Goal: Check status

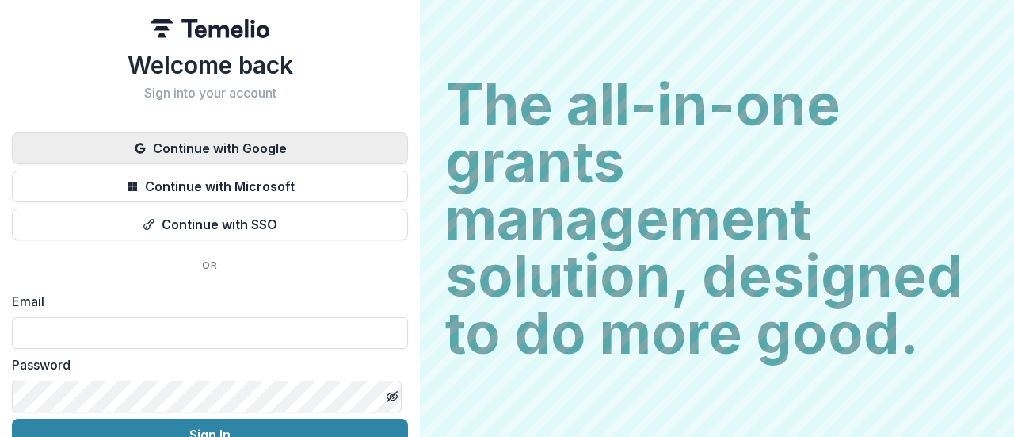
click at [366, 135] on button "Continue with Google" at bounding box center [210, 148] width 396 height 32
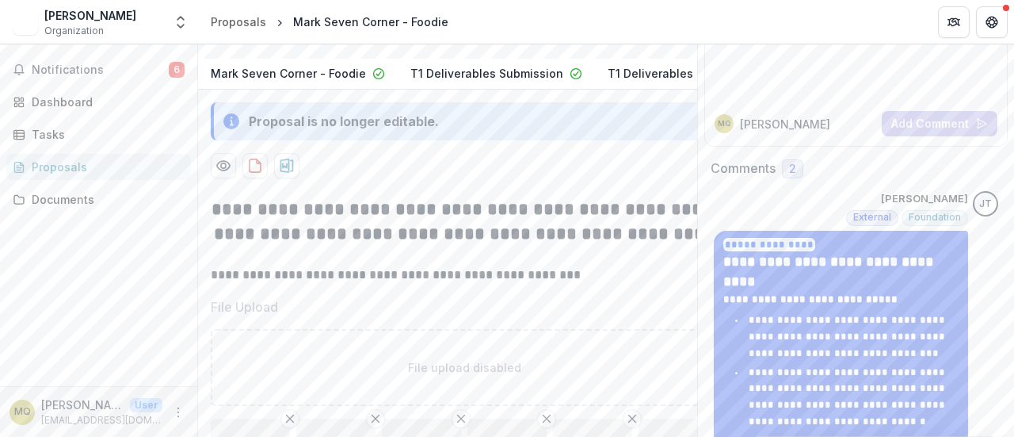
scroll to position [162, 0]
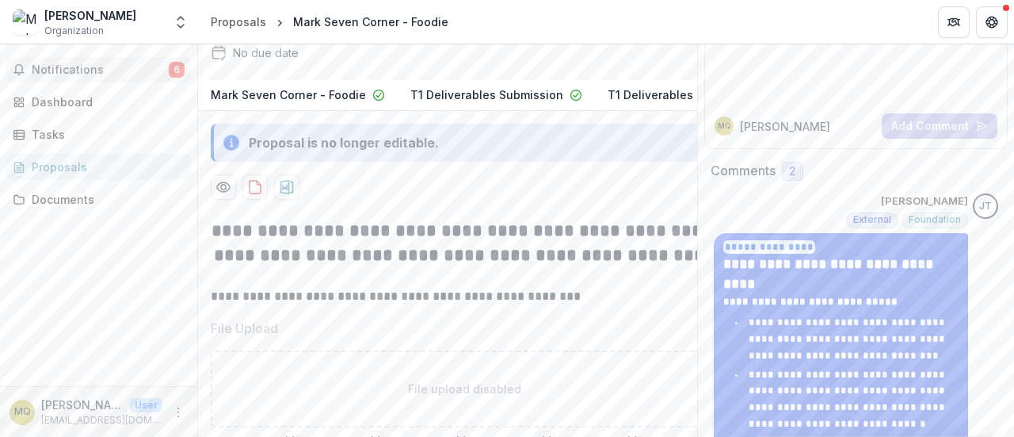
click at [109, 63] on span "Notifications" at bounding box center [100, 69] width 137 height 13
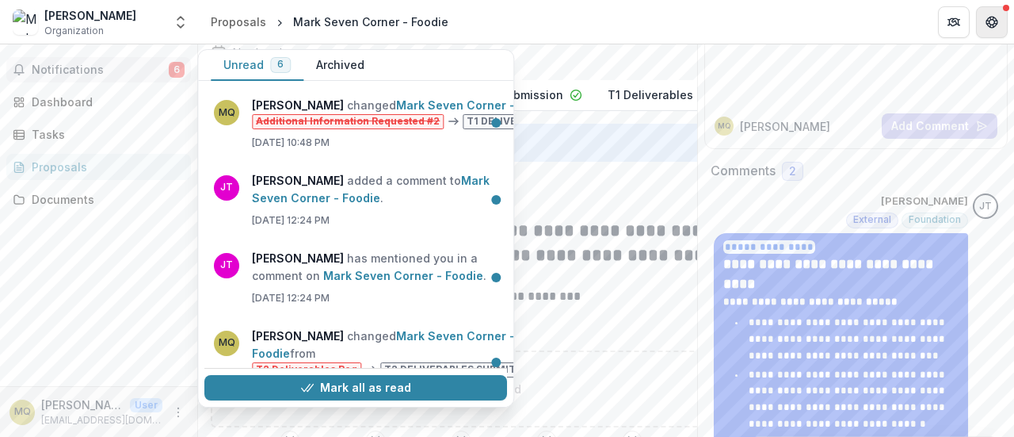
click at [998, 25] on button "Get Help" at bounding box center [992, 22] width 32 height 32
